Goal: Check status: Check status

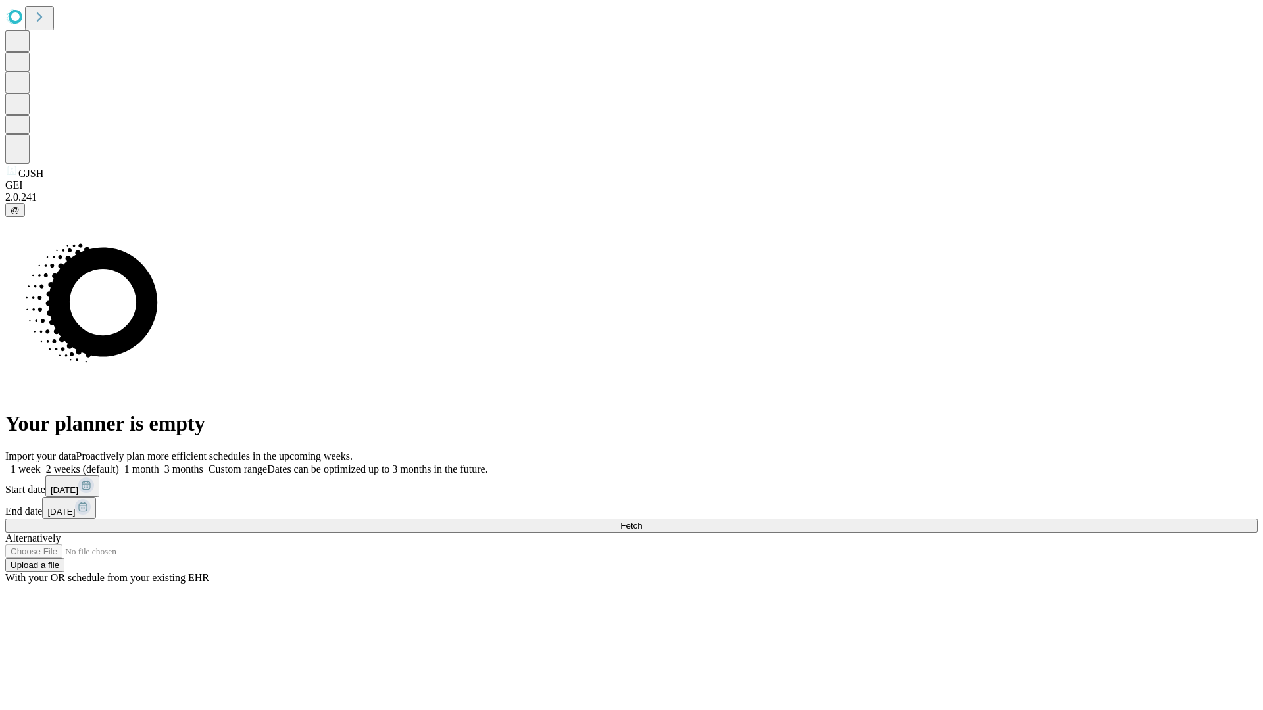
click at [642, 521] on span "Fetch" at bounding box center [631, 526] width 22 height 10
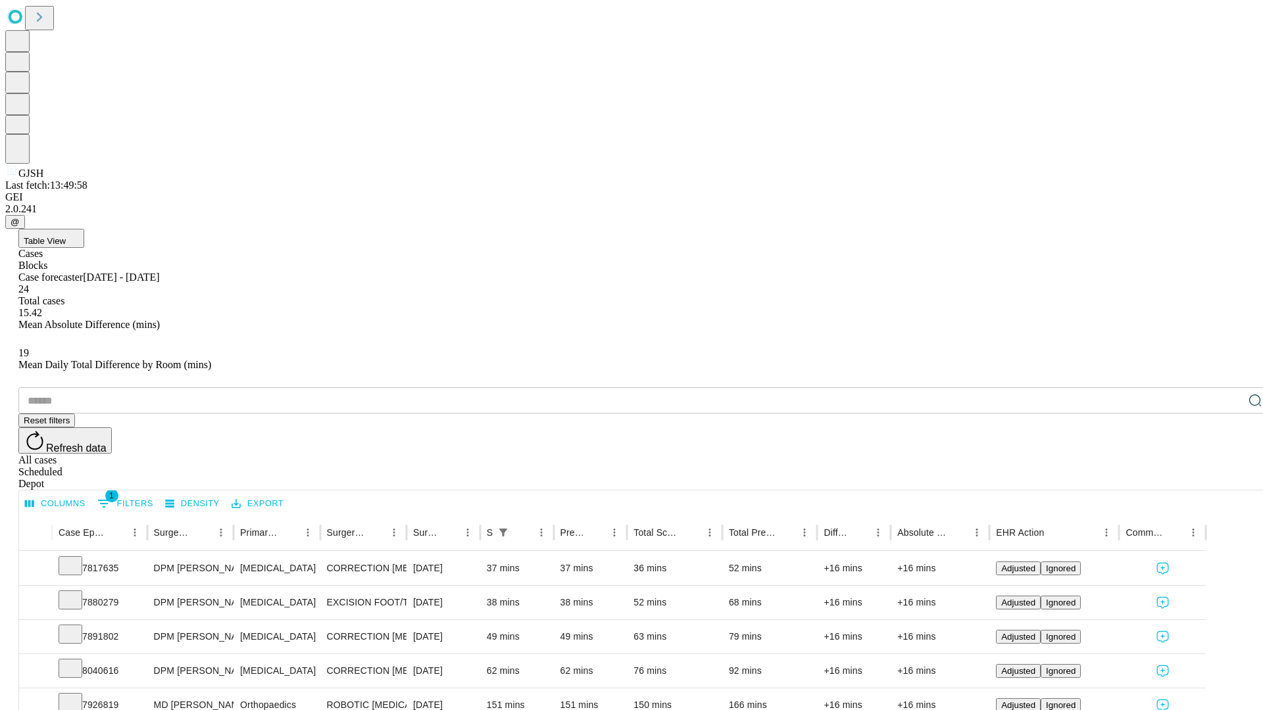
click at [1178, 466] on div "Scheduled" at bounding box center [644, 472] width 1253 height 12
